Goal: Task Accomplishment & Management: Use online tool/utility

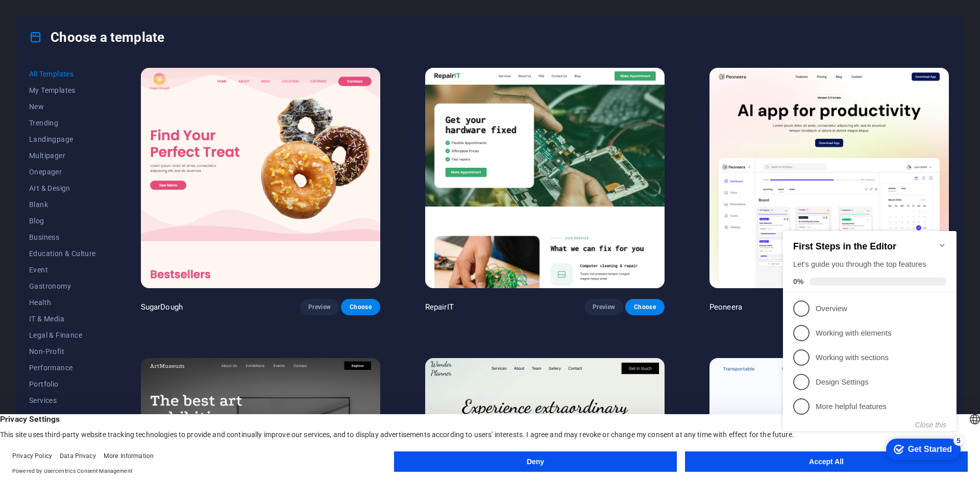
click at [941, 244] on icon "Minimize checklist" at bounding box center [942, 245] width 5 height 3
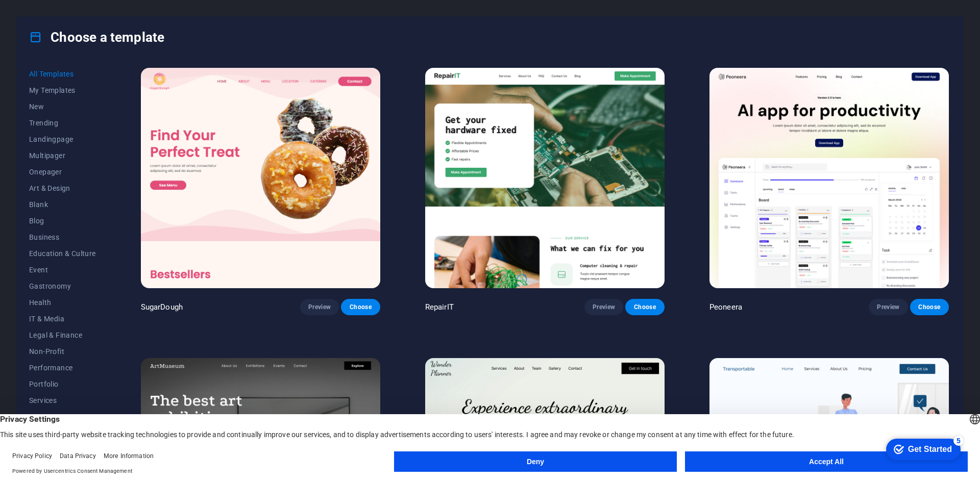
click at [772, 465] on button "Accept All" at bounding box center [826, 462] width 283 height 20
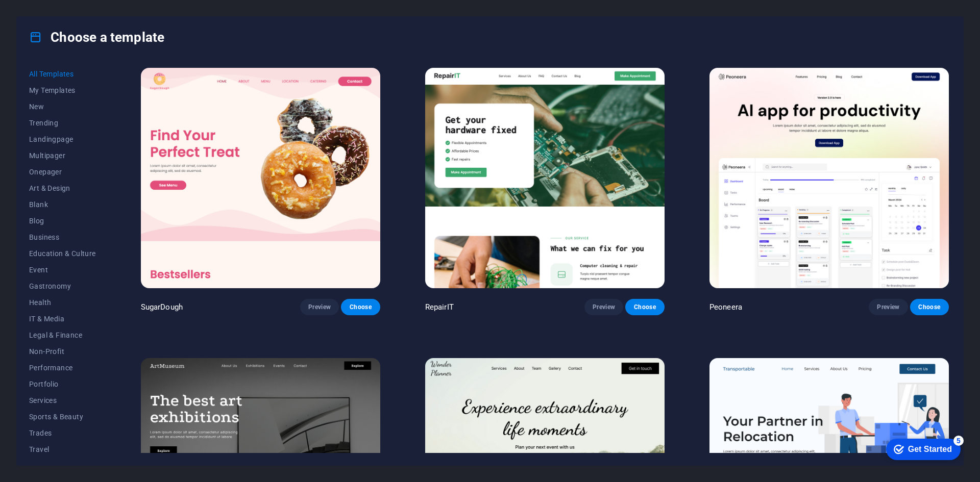
click at [949, 70] on div "SugarDough Preview Choose RepairIT Preview Choose Peoneera Preview Choose Art M…" at bounding box center [545, 259] width 812 height 387
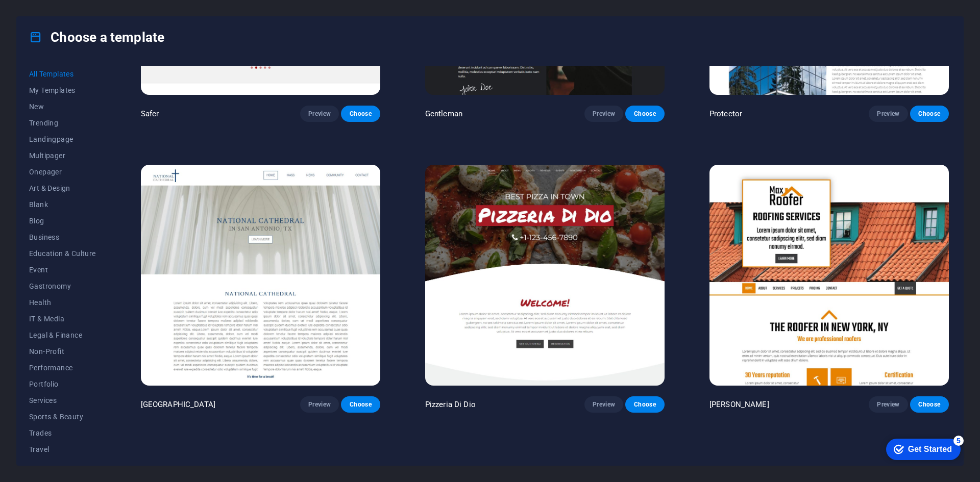
scroll to position [5734, 0]
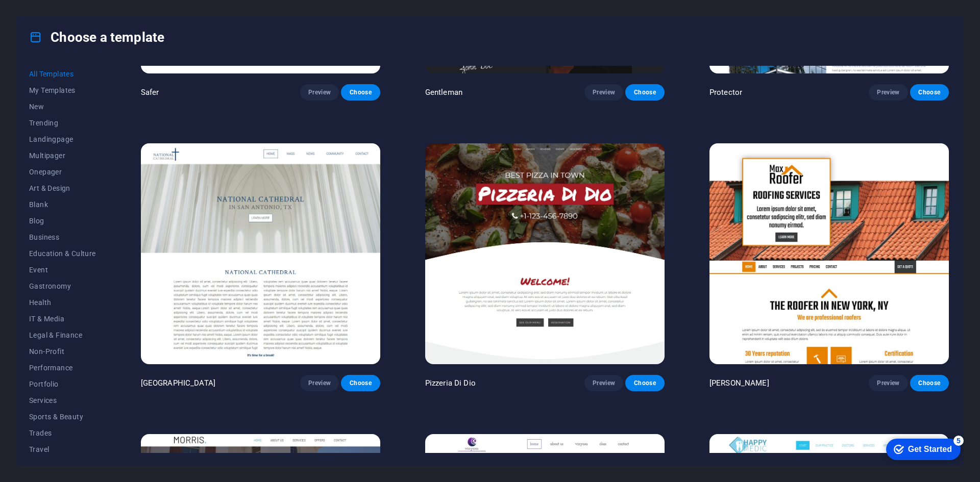
drag, startPoint x: 106, startPoint y: 107, endPoint x: 106, endPoint y: 152, distance: 44.9
click at [106, 152] on div "All Templates My Templates New Trending Landingpage Multipager Onepager Art & D…" at bounding box center [68, 259] width 79 height 387
click at [54, 239] on span "Business" at bounding box center [62, 237] width 67 height 8
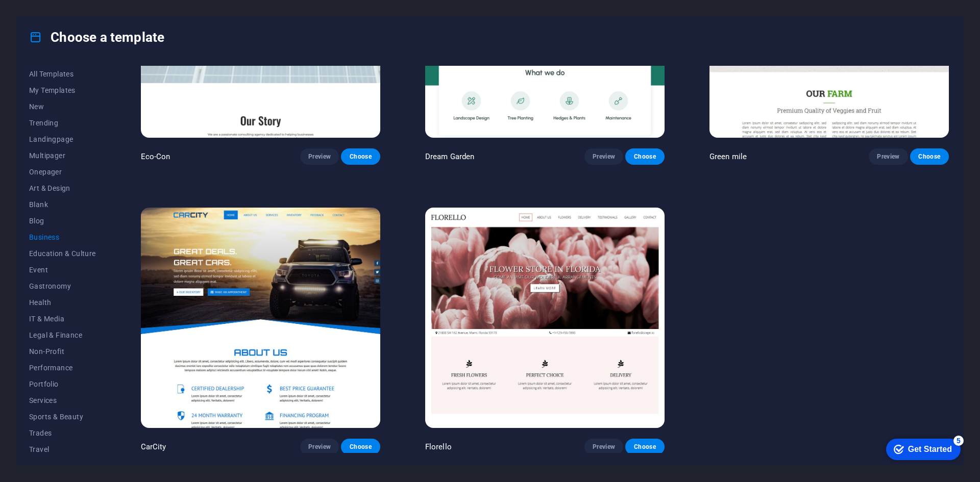
drag, startPoint x: 946, startPoint y: 278, endPoint x: 940, endPoint y: 237, distance: 40.8
click at [940, 237] on div "Eco-Con Preview Choose Dream Garden Preview Choose Green mile Preview Choose Ca…" at bounding box center [545, 185] width 812 height 540
drag, startPoint x: 948, startPoint y: 212, endPoint x: 949, endPoint y: 181, distance: 30.7
click at [949, 173] on div "Eco-Con Preview Choose Dream Garden Preview Choose Green mile Preview Choose Ca…" at bounding box center [545, 259] width 812 height 387
click at [82, 249] on button "Education & Culture" at bounding box center [62, 253] width 67 height 16
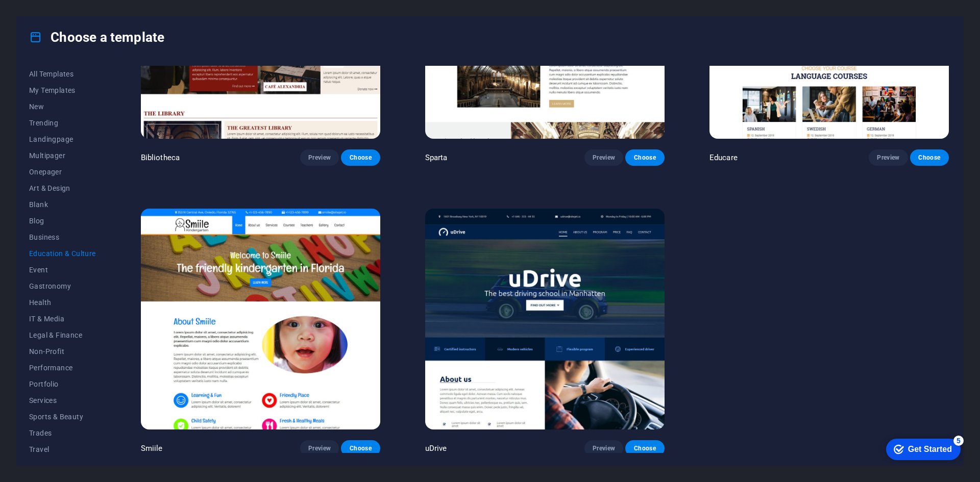
scroll to position [0, 0]
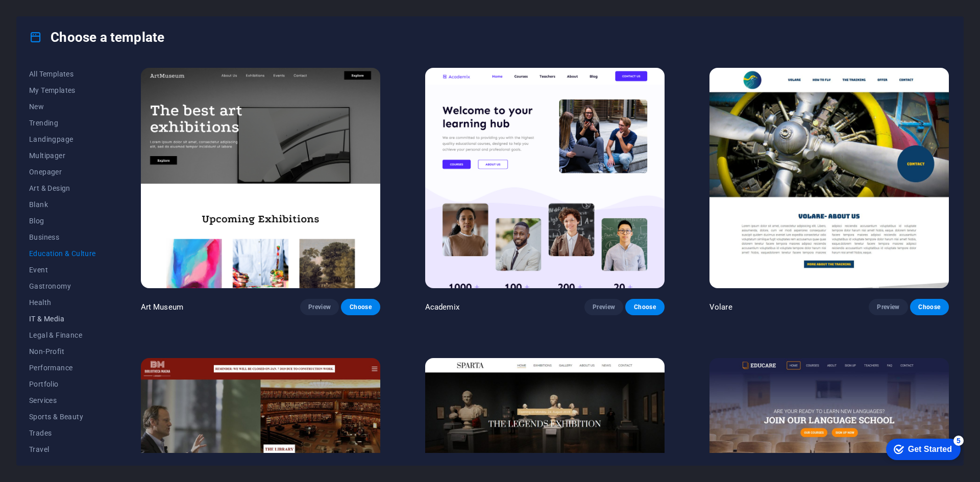
click at [92, 318] on span "IT & Media" at bounding box center [62, 319] width 67 height 8
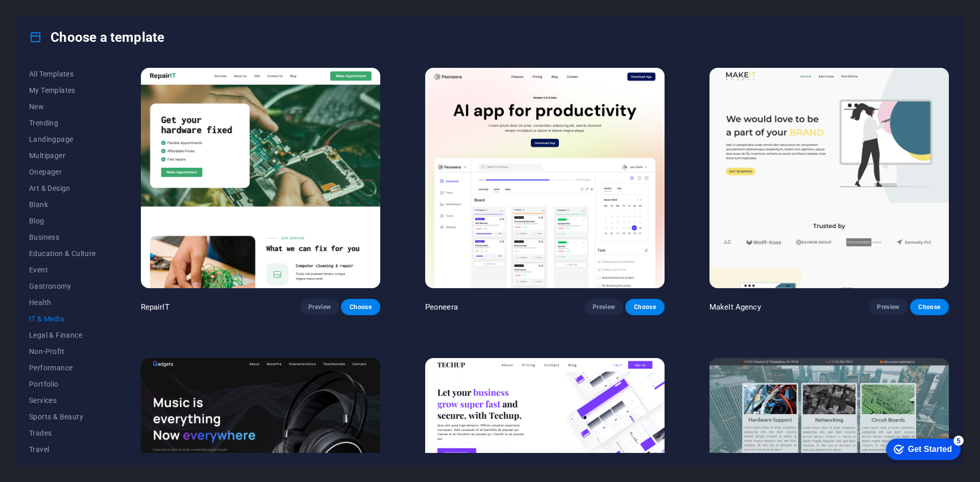
scroll to position [729, 0]
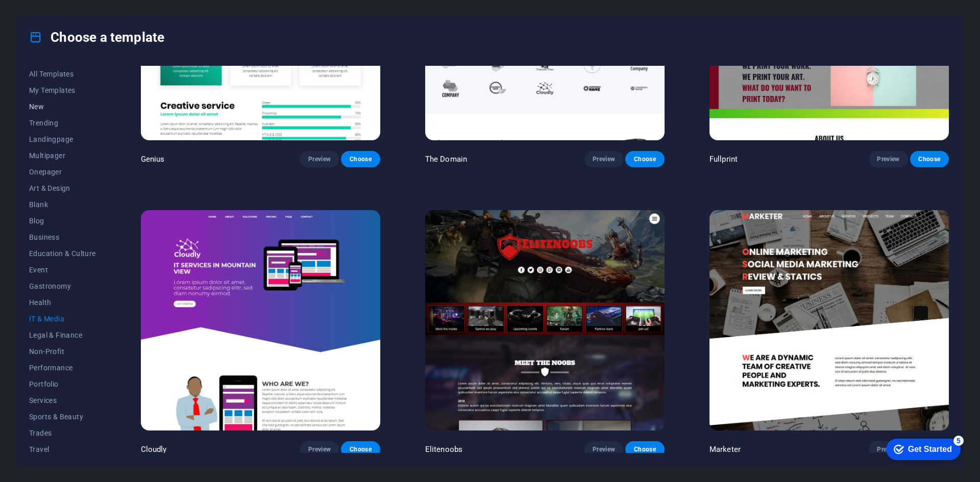
click at [60, 106] on span "New" at bounding box center [62, 107] width 67 height 8
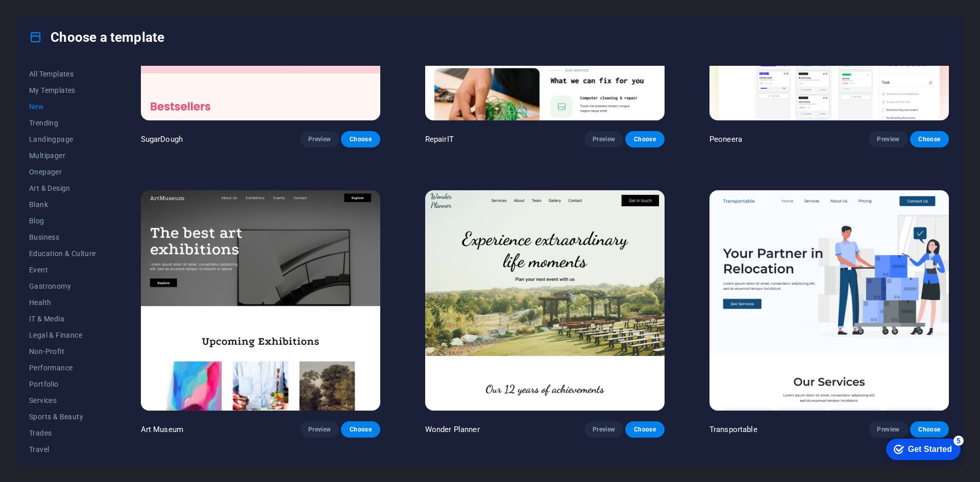
scroll to position [0, 0]
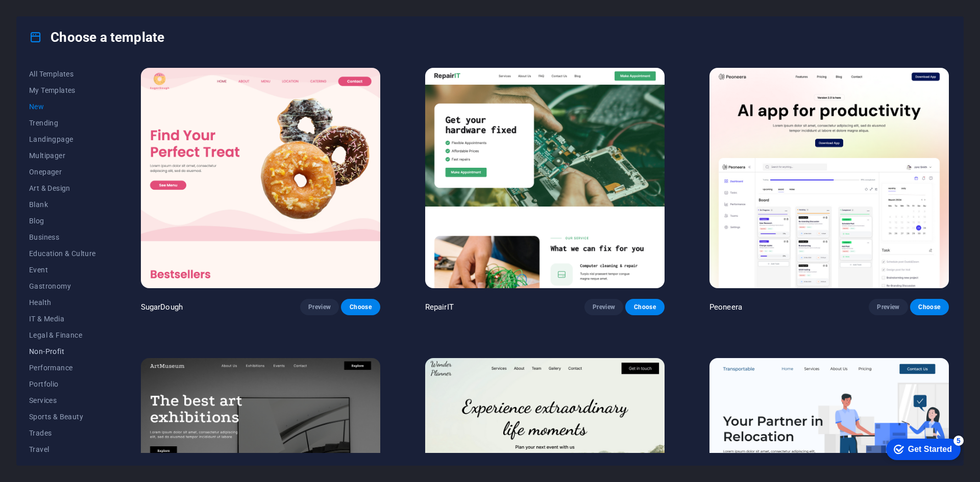
click at [77, 355] on span "Non-Profit" at bounding box center [62, 352] width 67 height 8
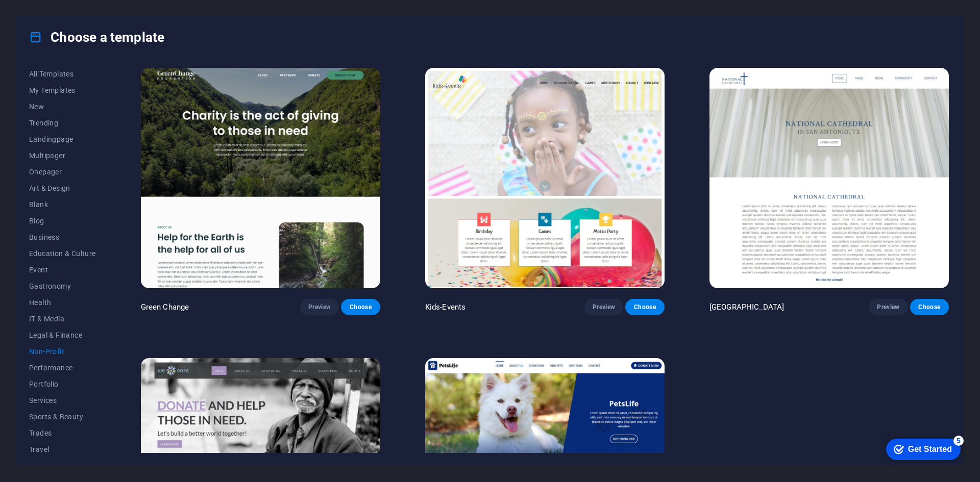
scroll to position [151, 0]
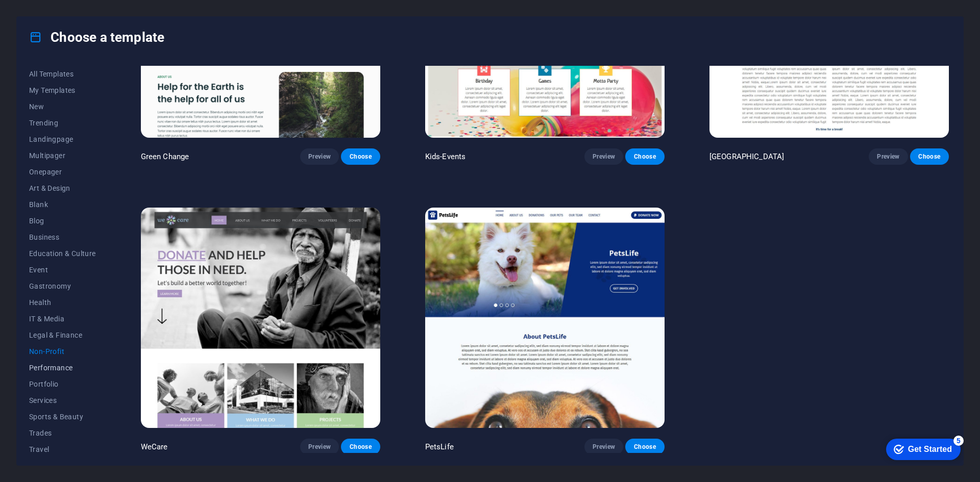
click at [70, 370] on span "Performance" at bounding box center [62, 368] width 67 height 8
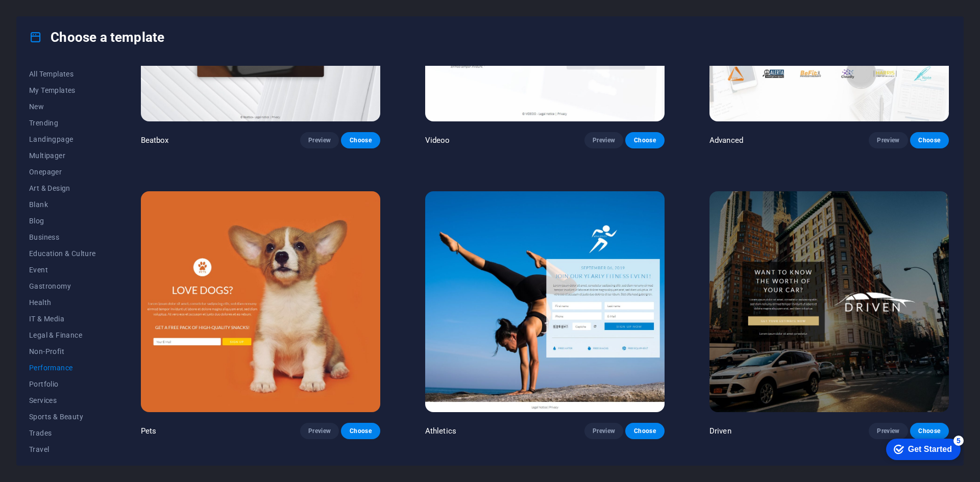
scroll to position [1308, 0]
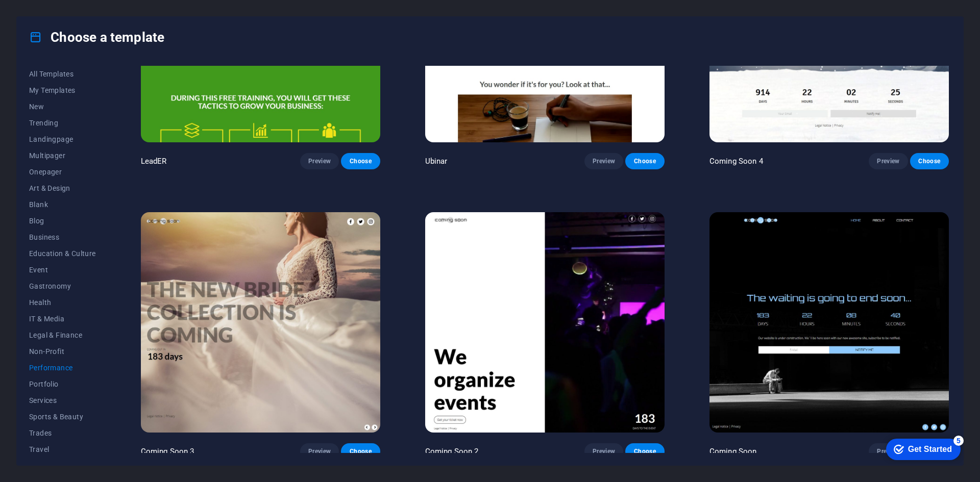
drag, startPoint x: 951, startPoint y: 387, endPoint x: 942, endPoint y: 347, distance: 42.0
click at [942, 347] on div "All Templates My Templates New Trending Landingpage Multipager Onepager Art & D…" at bounding box center [490, 262] width 946 height 408
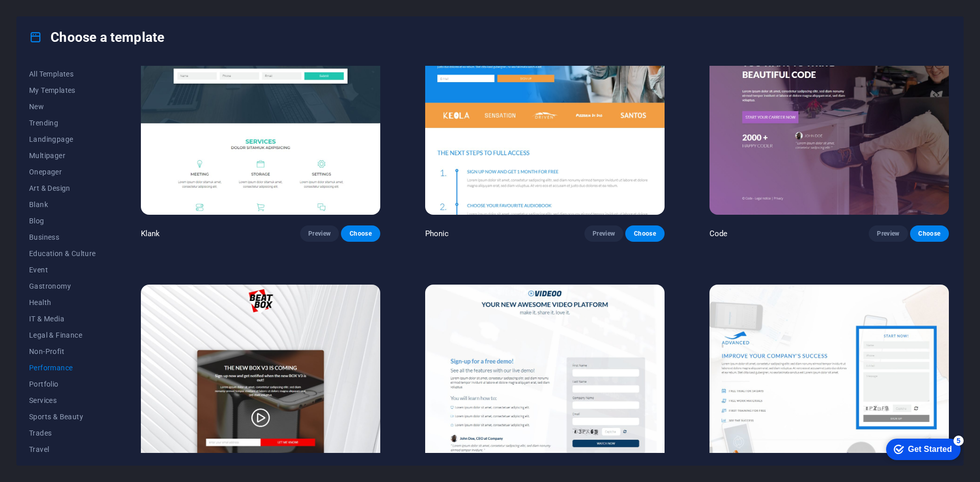
scroll to position [49, 0]
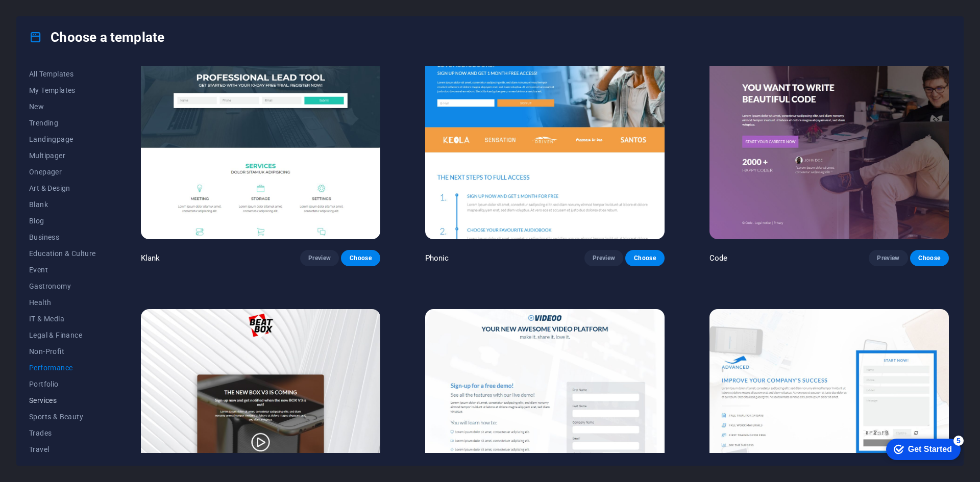
click at [53, 401] on span "Services" at bounding box center [62, 401] width 67 height 8
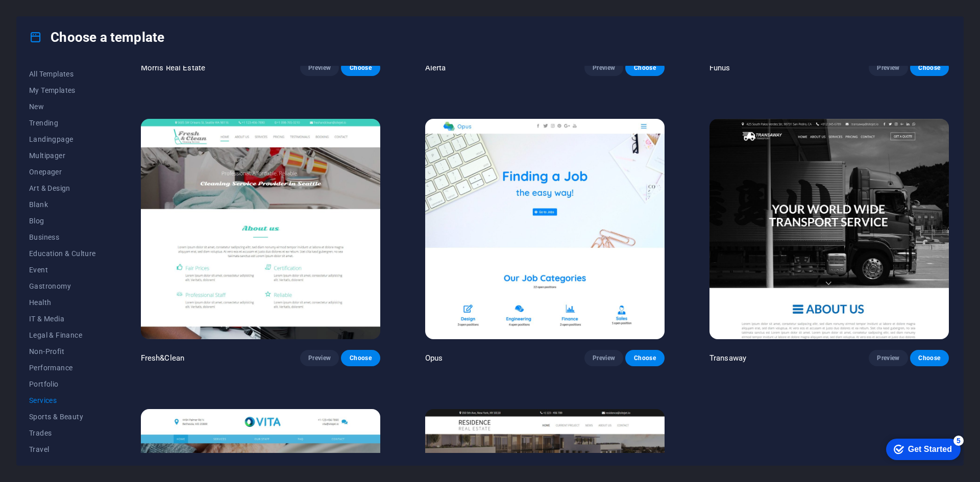
scroll to position [1320, 0]
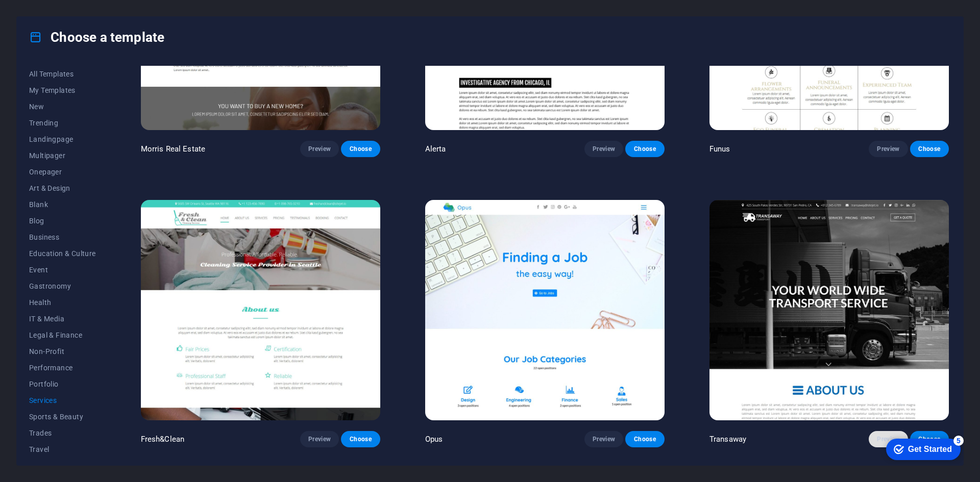
click at [881, 435] on span "Preview" at bounding box center [888, 439] width 22 height 8
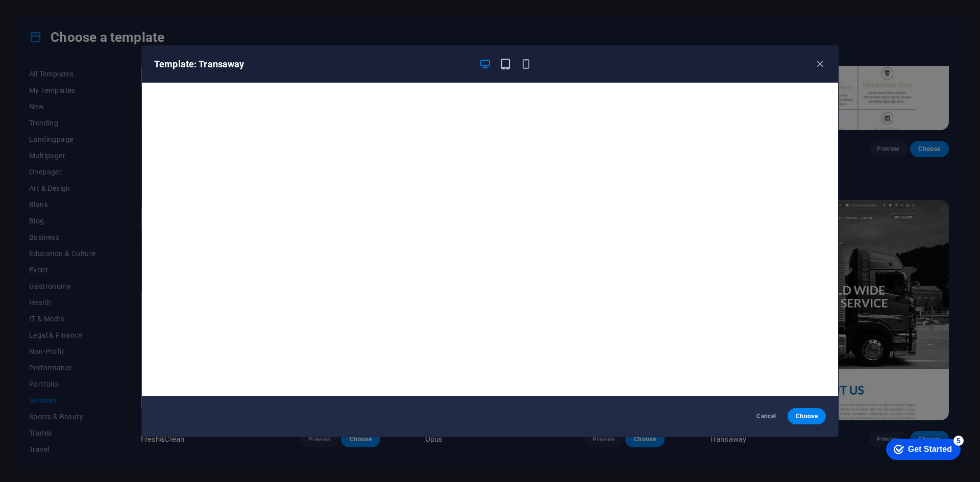
click at [500, 63] on icon "button" at bounding box center [506, 64] width 12 height 12
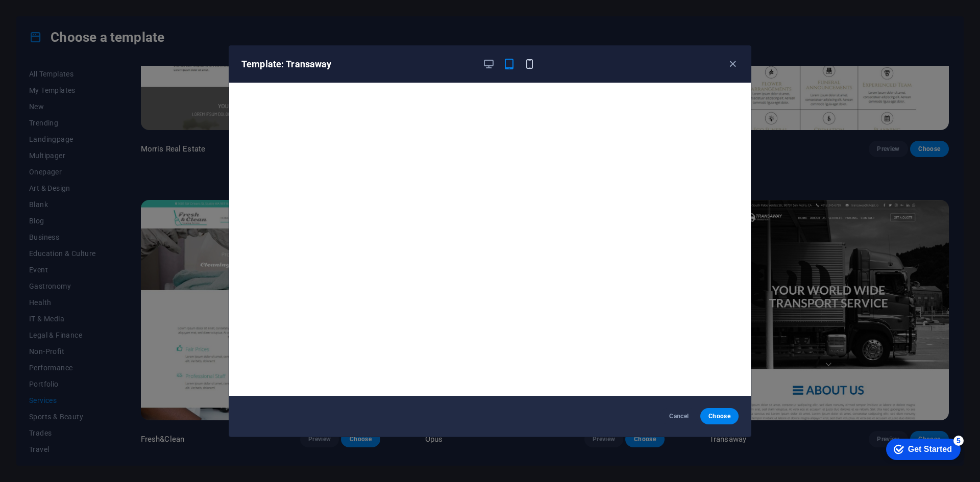
click at [525, 65] on icon "button" at bounding box center [530, 64] width 12 height 12
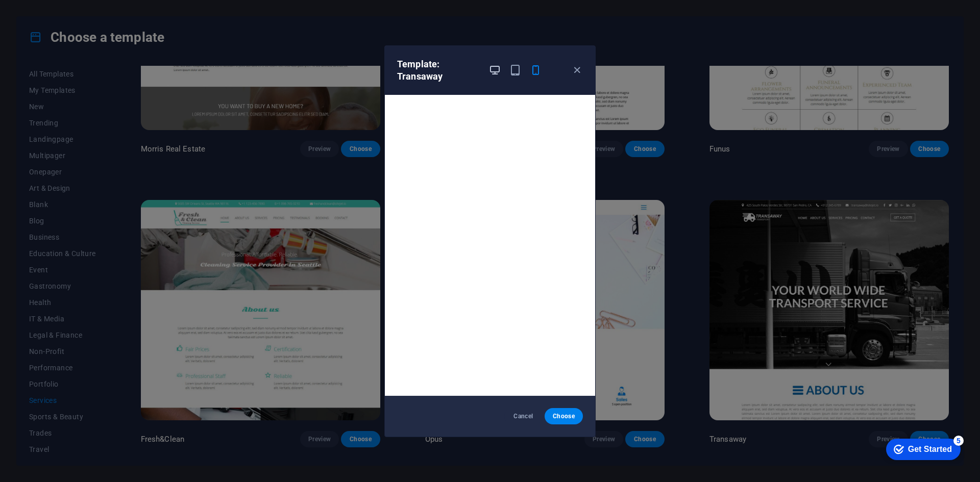
click at [493, 69] on icon "button" at bounding box center [495, 70] width 12 height 12
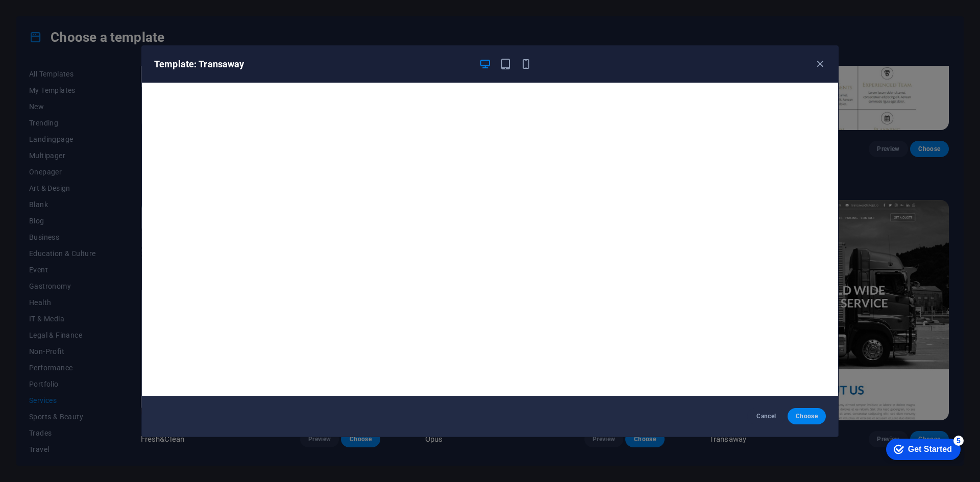
click at [810, 413] on span "Choose" at bounding box center [807, 416] width 22 height 8
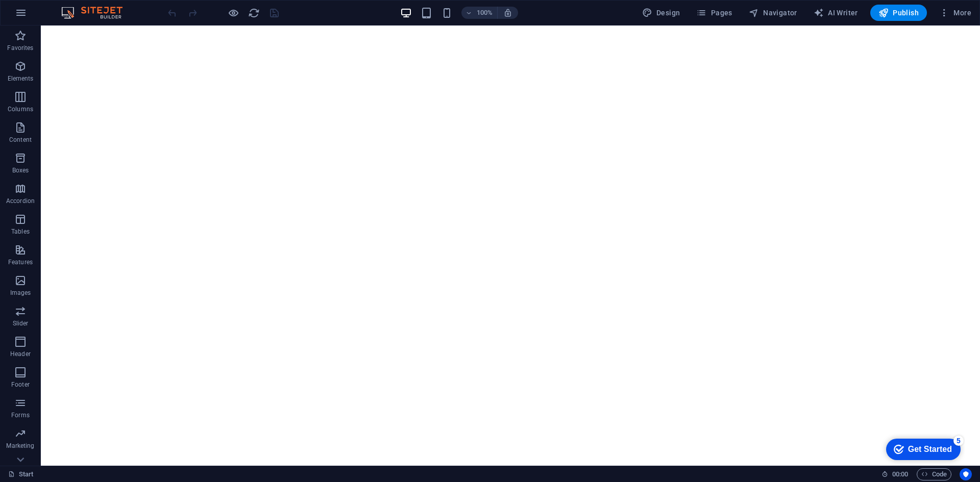
drag, startPoint x: 973, startPoint y: 47, endPoint x: 667, endPoint y: 34, distance: 306.5
